Goal: Find contact information: Find contact information

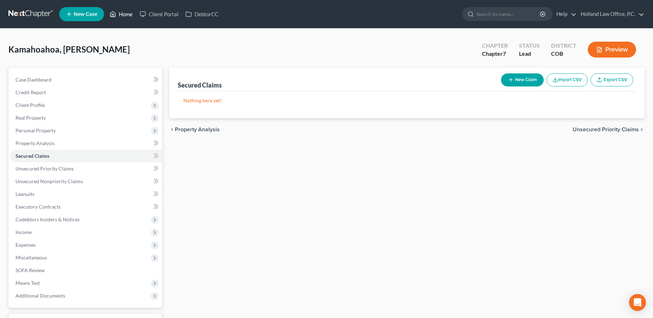
click at [124, 13] on link "Home" at bounding box center [121, 14] width 30 height 13
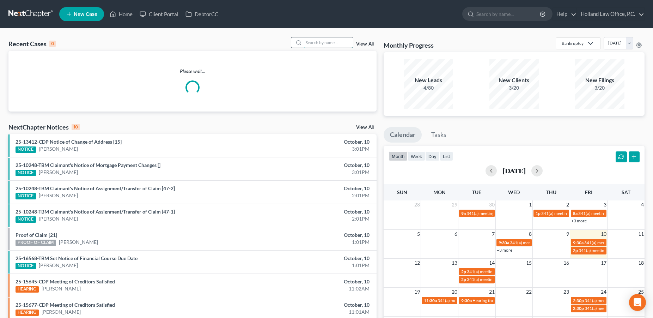
click at [325, 44] on input "search" at bounding box center [327, 42] width 49 height 10
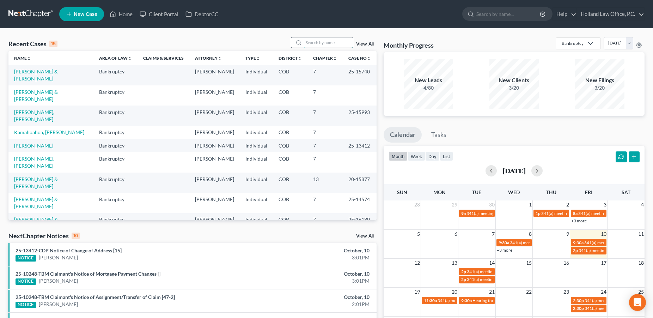
click at [311, 43] on input "search" at bounding box center [327, 42] width 49 height 10
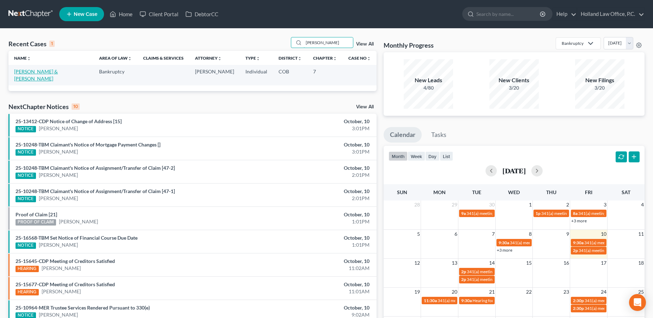
type input "[PERSON_NAME]"
click at [46, 72] on link "[PERSON_NAME] & [PERSON_NAME]" at bounding box center [36, 74] width 44 height 13
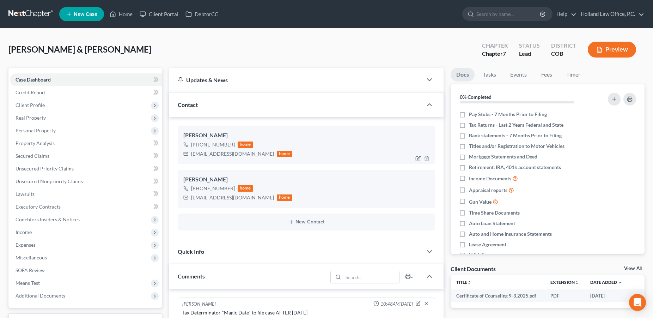
drag, startPoint x: 232, startPoint y: 145, endPoint x: 197, endPoint y: 147, distance: 35.3
click at [197, 147] on div "[PHONE_NUMBER] home" at bounding box center [237, 144] width 109 height 9
copy div "[PHONE_NUMBER]"
